Goal: Task Accomplishment & Management: Manage account settings

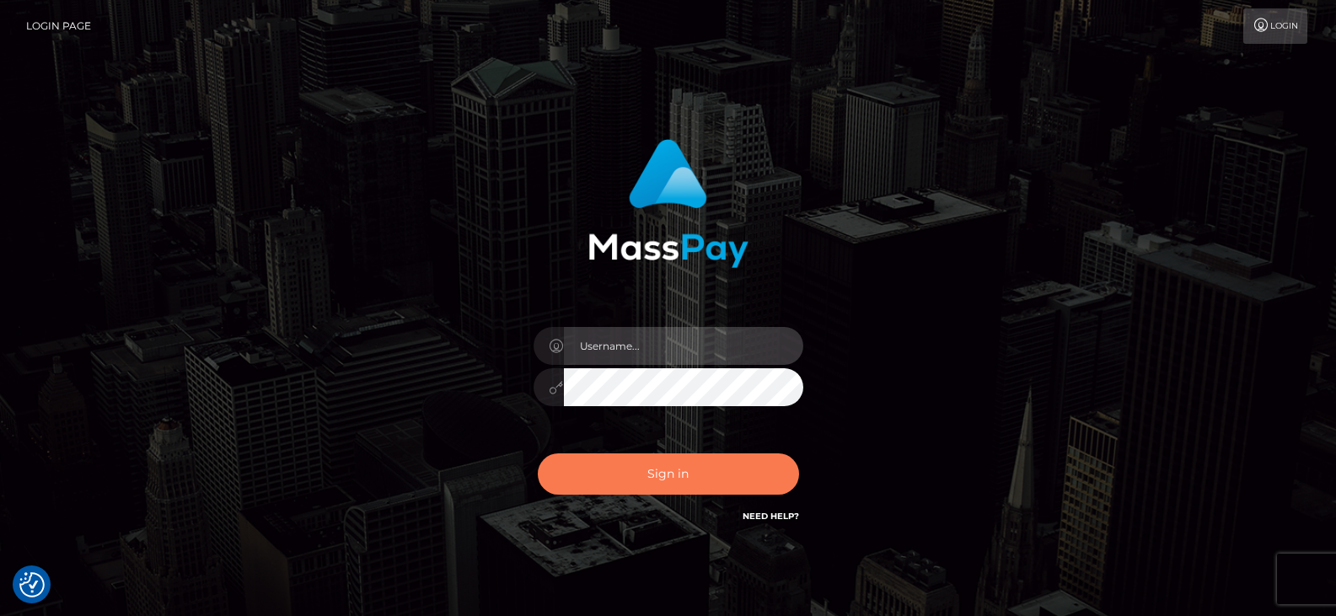
type input "[PERSON_NAME].great"
click at [694, 468] on button "Sign in" at bounding box center [668, 474] width 261 height 41
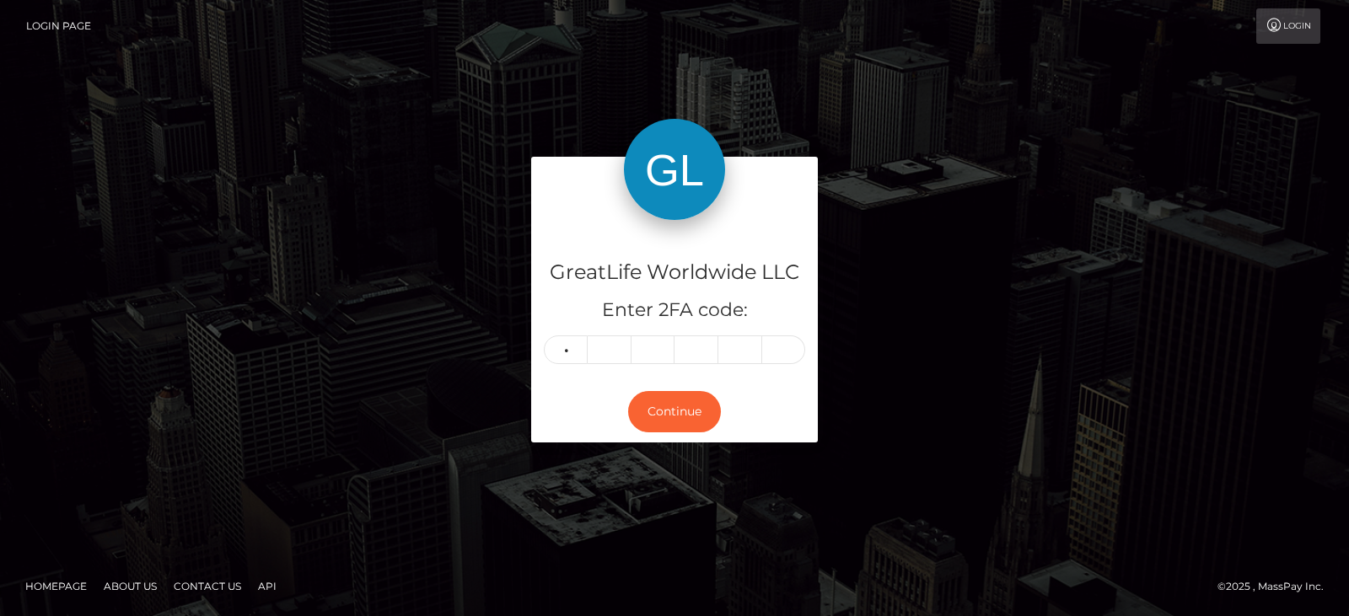
type input "5"
type input "9"
type input "1"
type input "3"
type input "4"
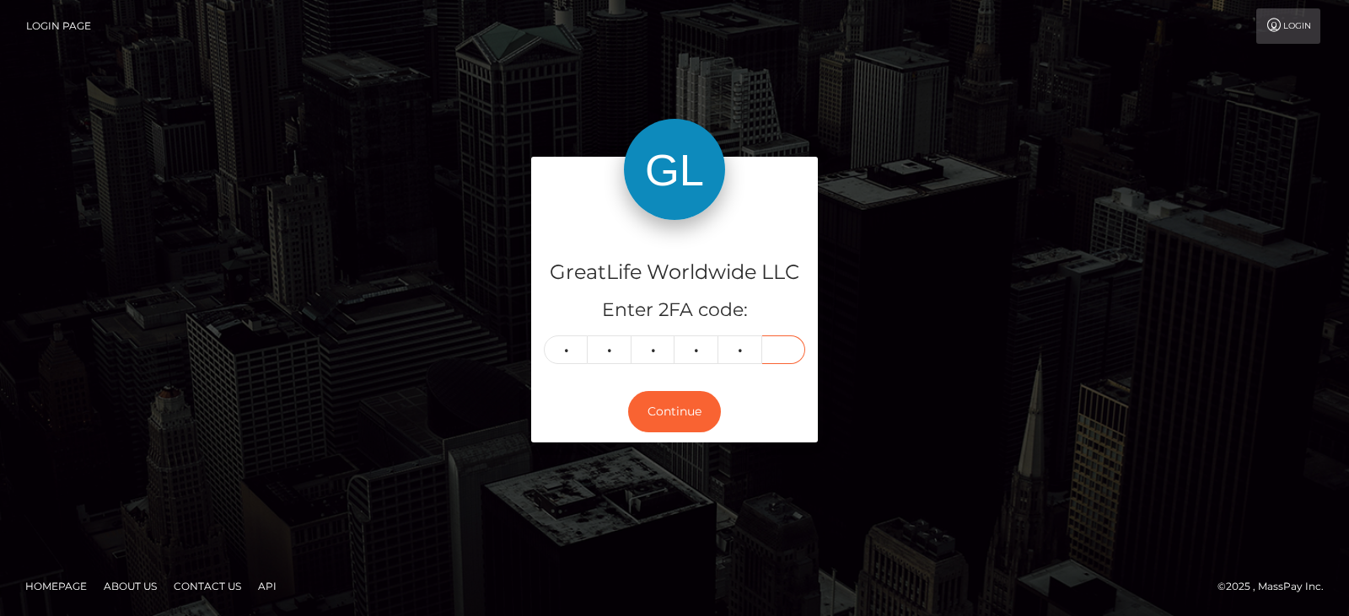
type input "9"
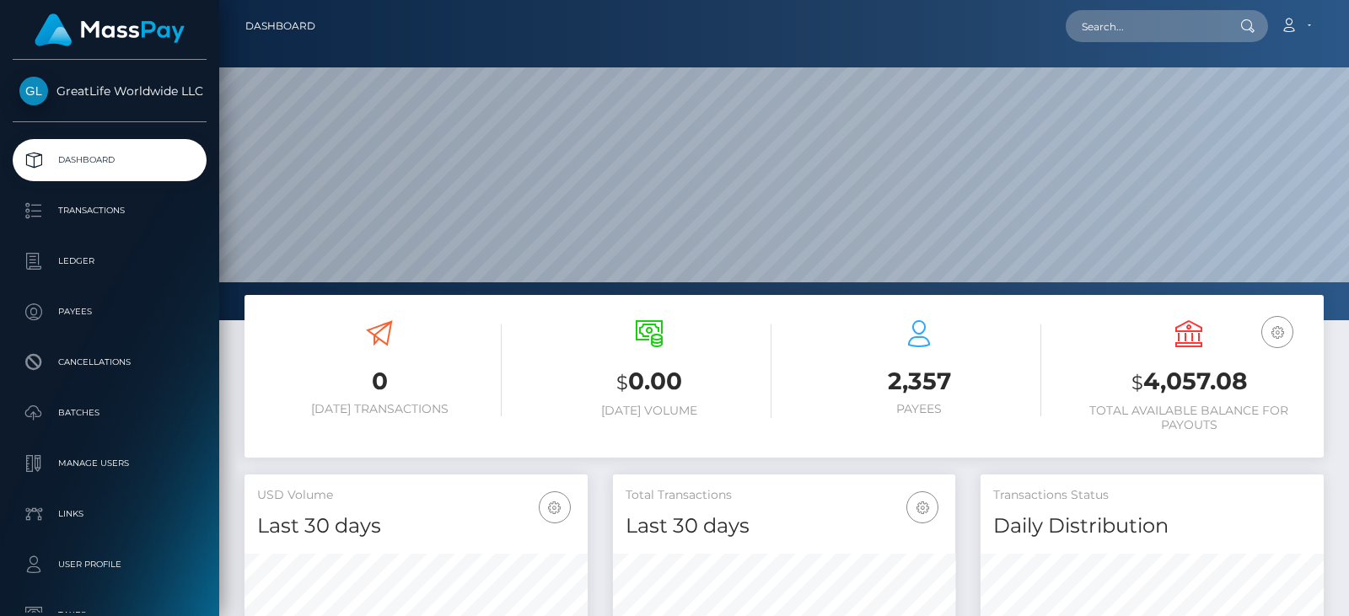
scroll to position [299, 342]
click at [1310, 26] on link "Account" at bounding box center [1295, 25] width 50 height 35
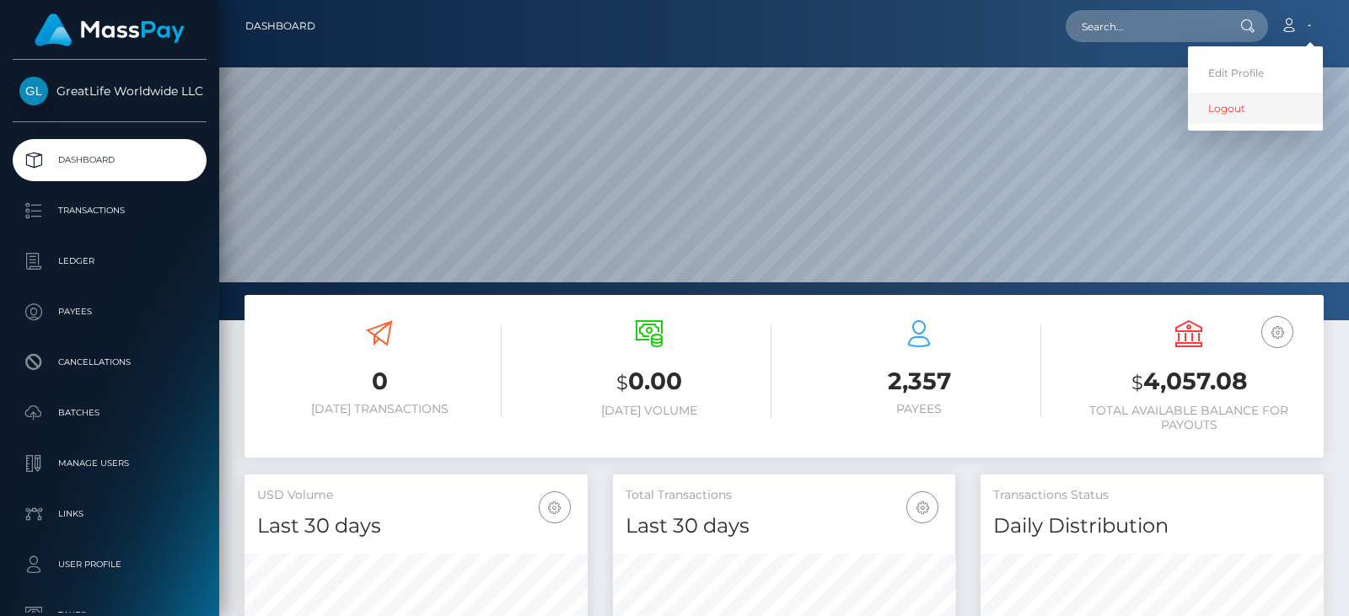
click at [1218, 110] on link "Logout" at bounding box center [1255, 108] width 135 height 31
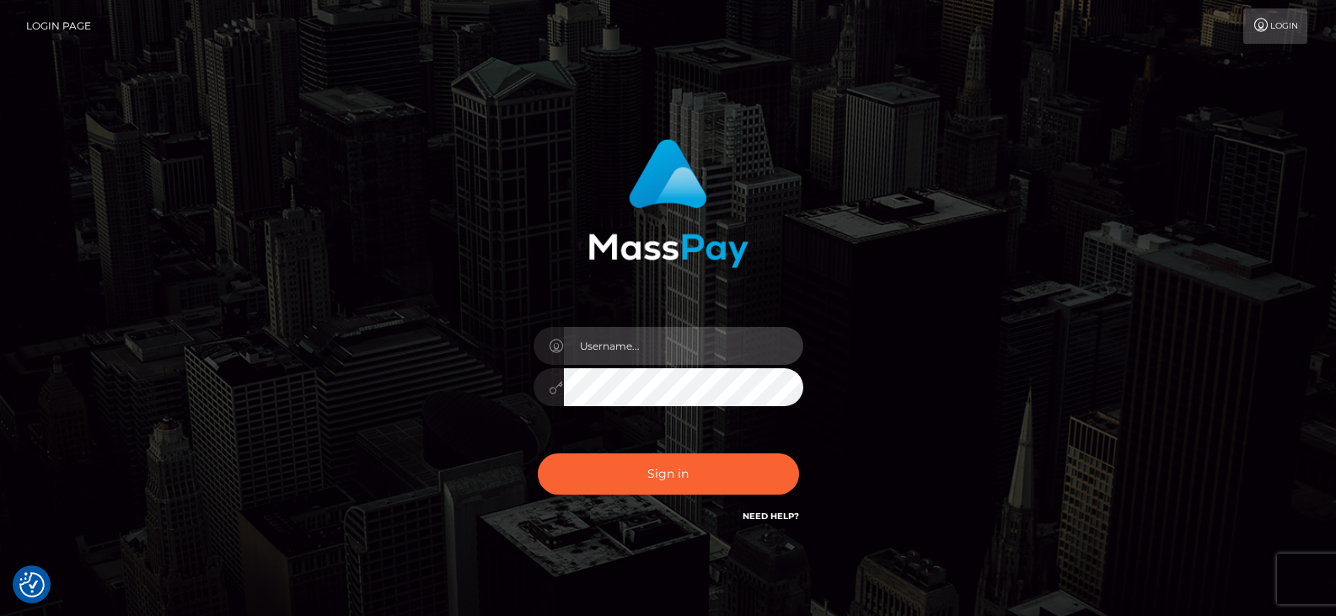
type input "[PERSON_NAME].great"
